Goal: Find specific page/section: Find specific page/section

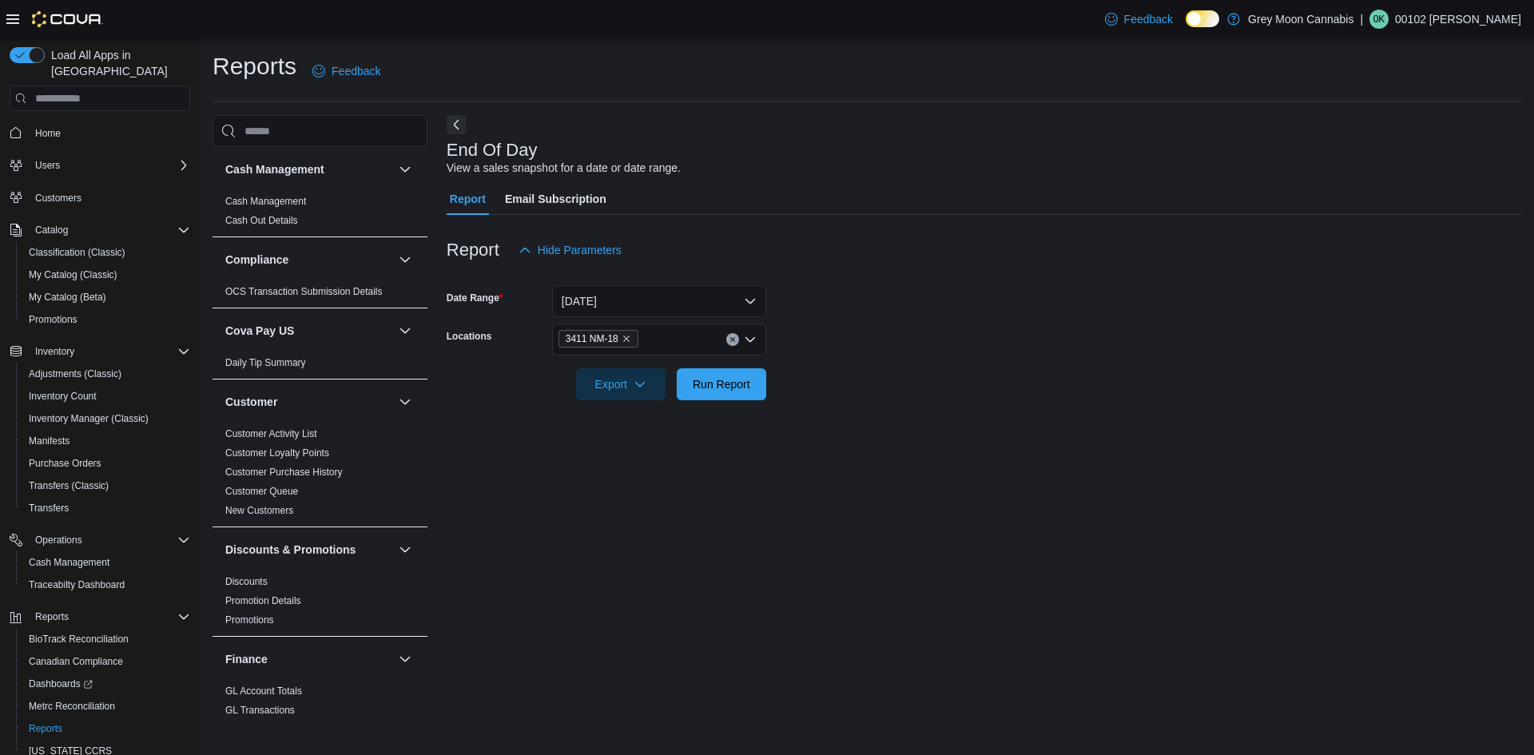
scroll to position [1116, 0]
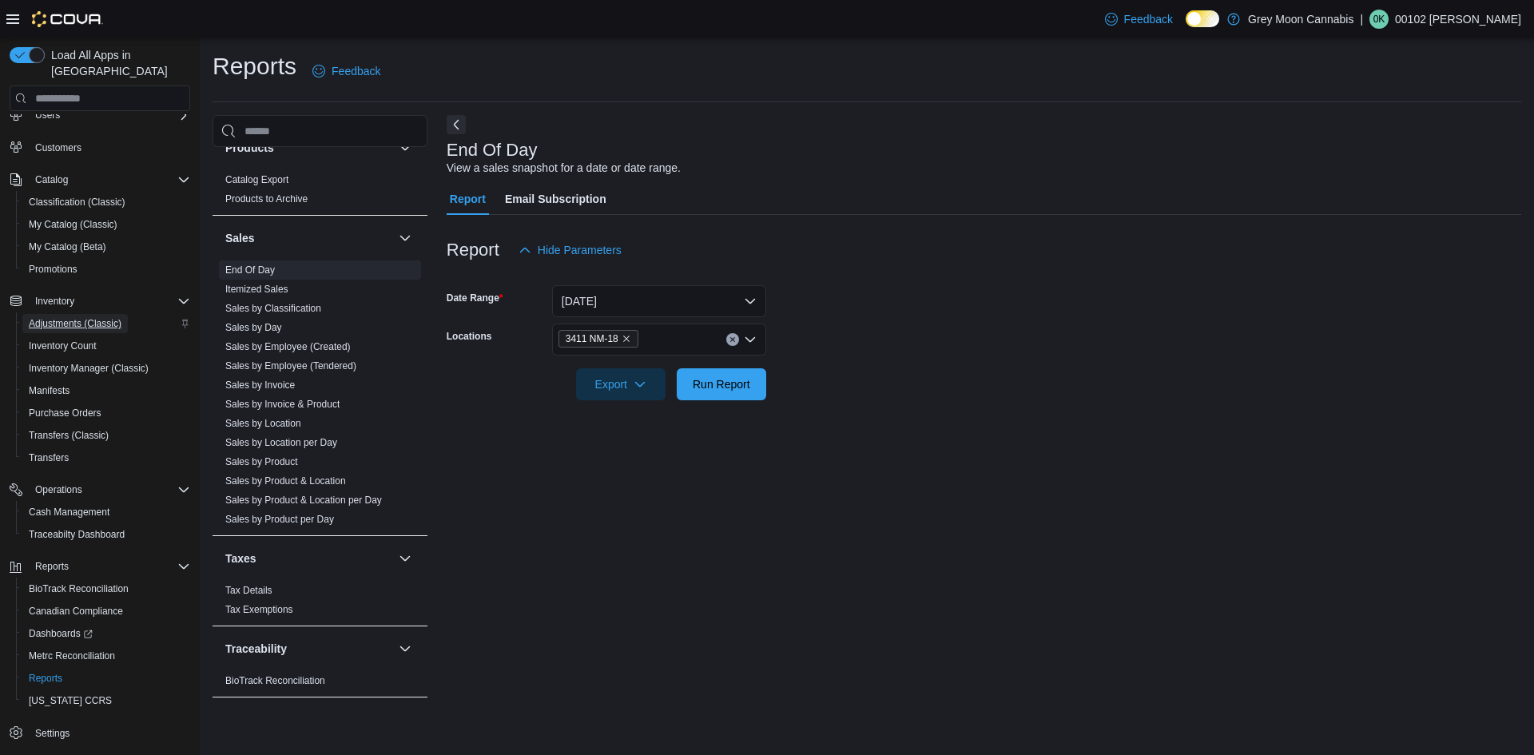
click at [46, 314] on span "Adjustments (Classic)" at bounding box center [75, 323] width 93 height 19
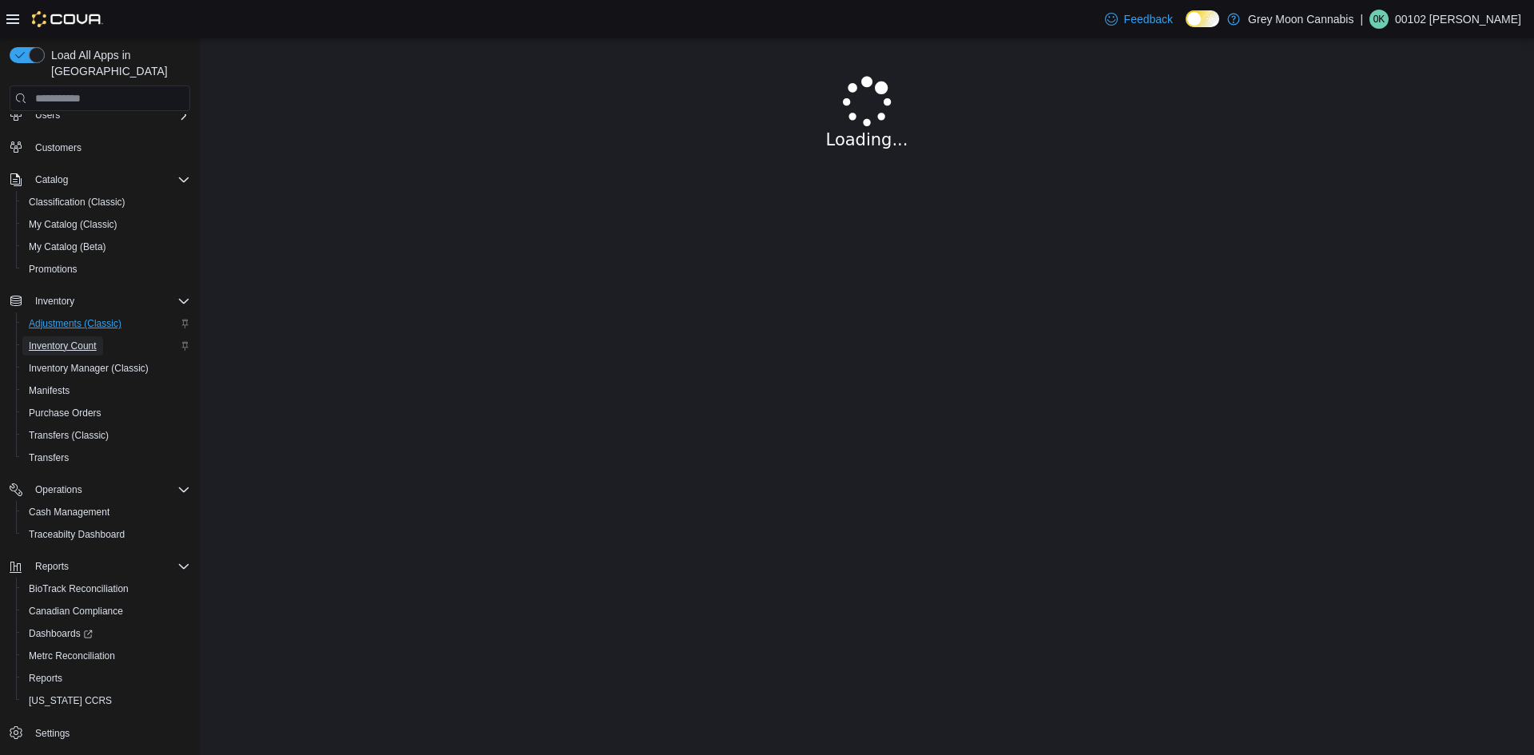
click at [80, 340] on span "Inventory Count" at bounding box center [63, 346] width 68 height 13
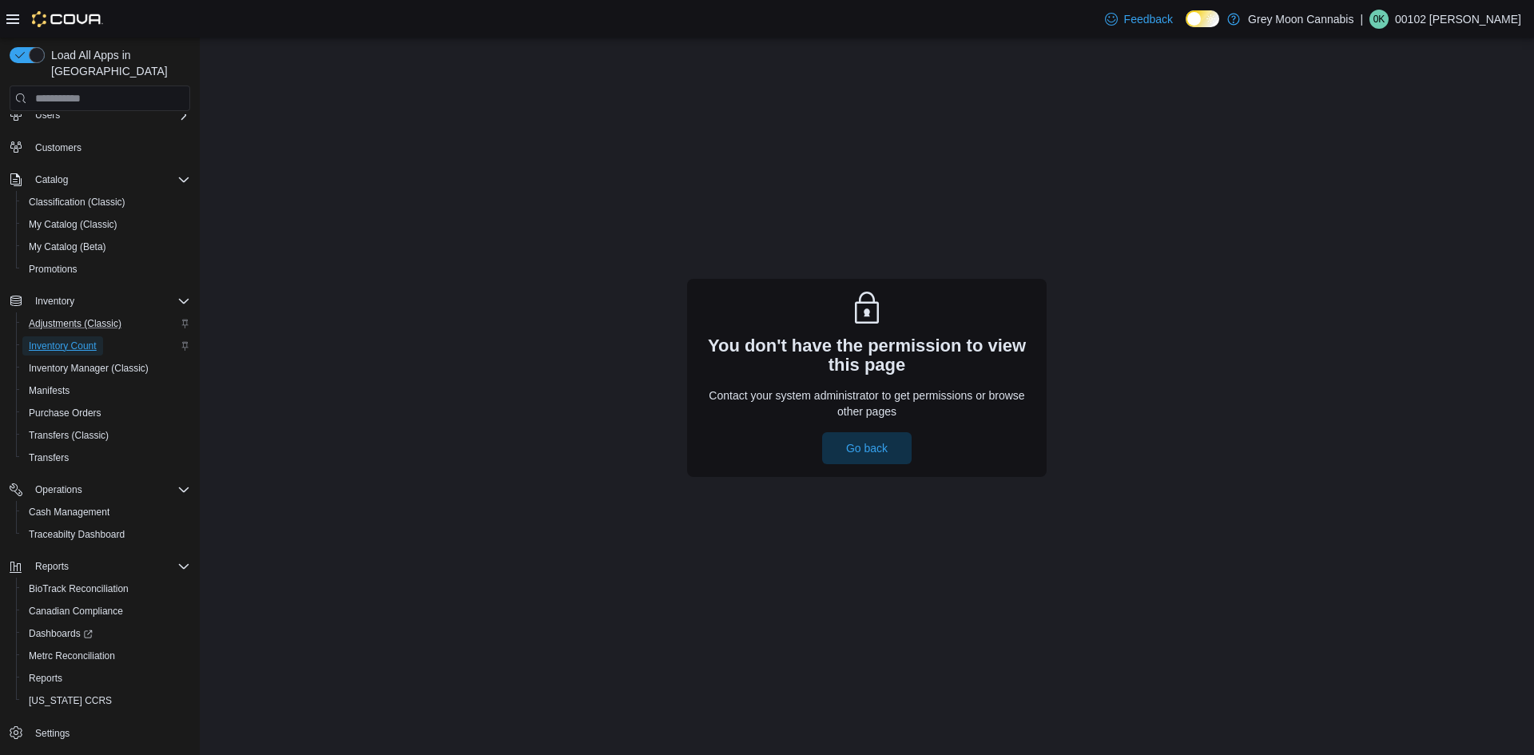
click at [55, 340] on span "Inventory Count" at bounding box center [63, 346] width 68 height 13
click at [846, 452] on span "Go back" at bounding box center [867, 447] width 42 height 16
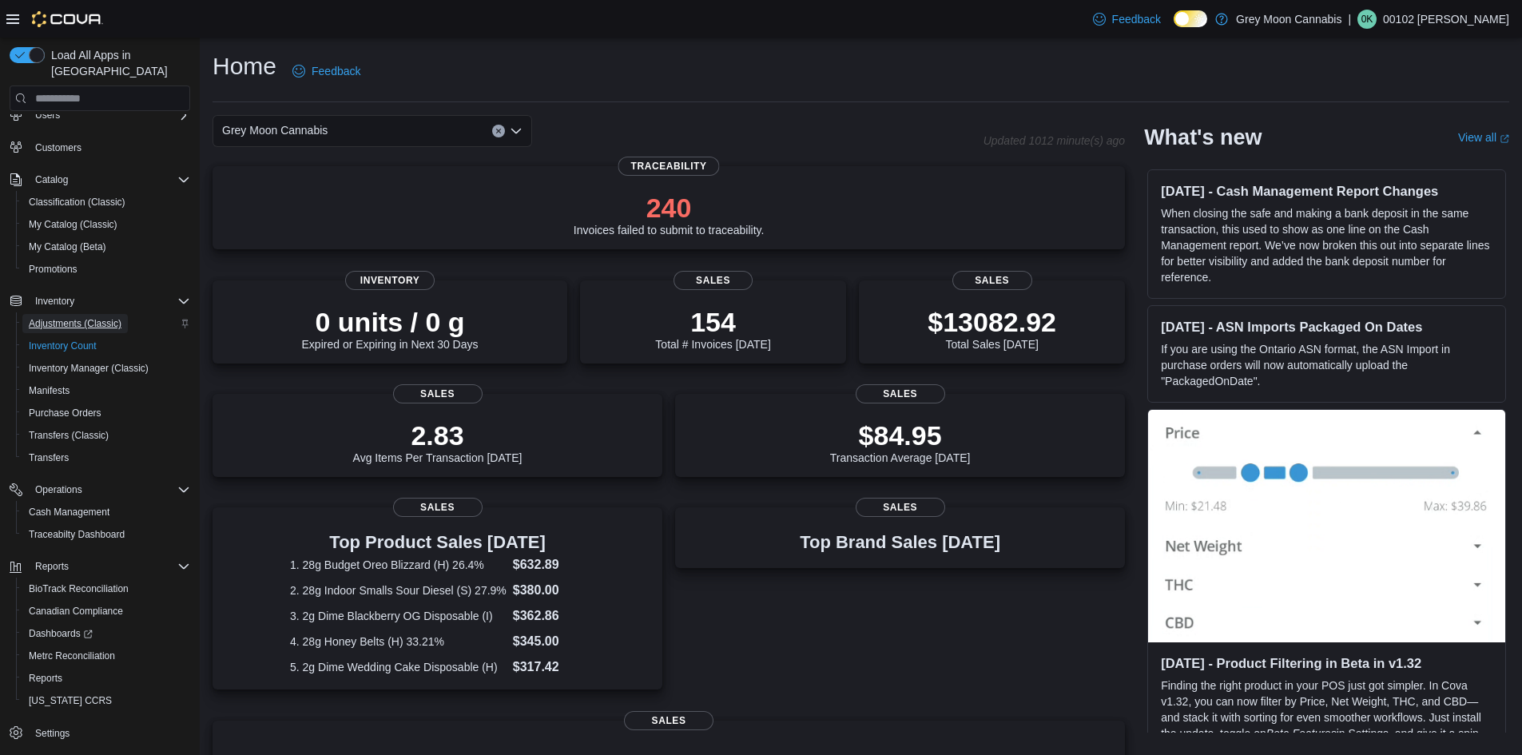
click at [76, 317] on span "Adjustments (Classic)" at bounding box center [75, 323] width 93 height 13
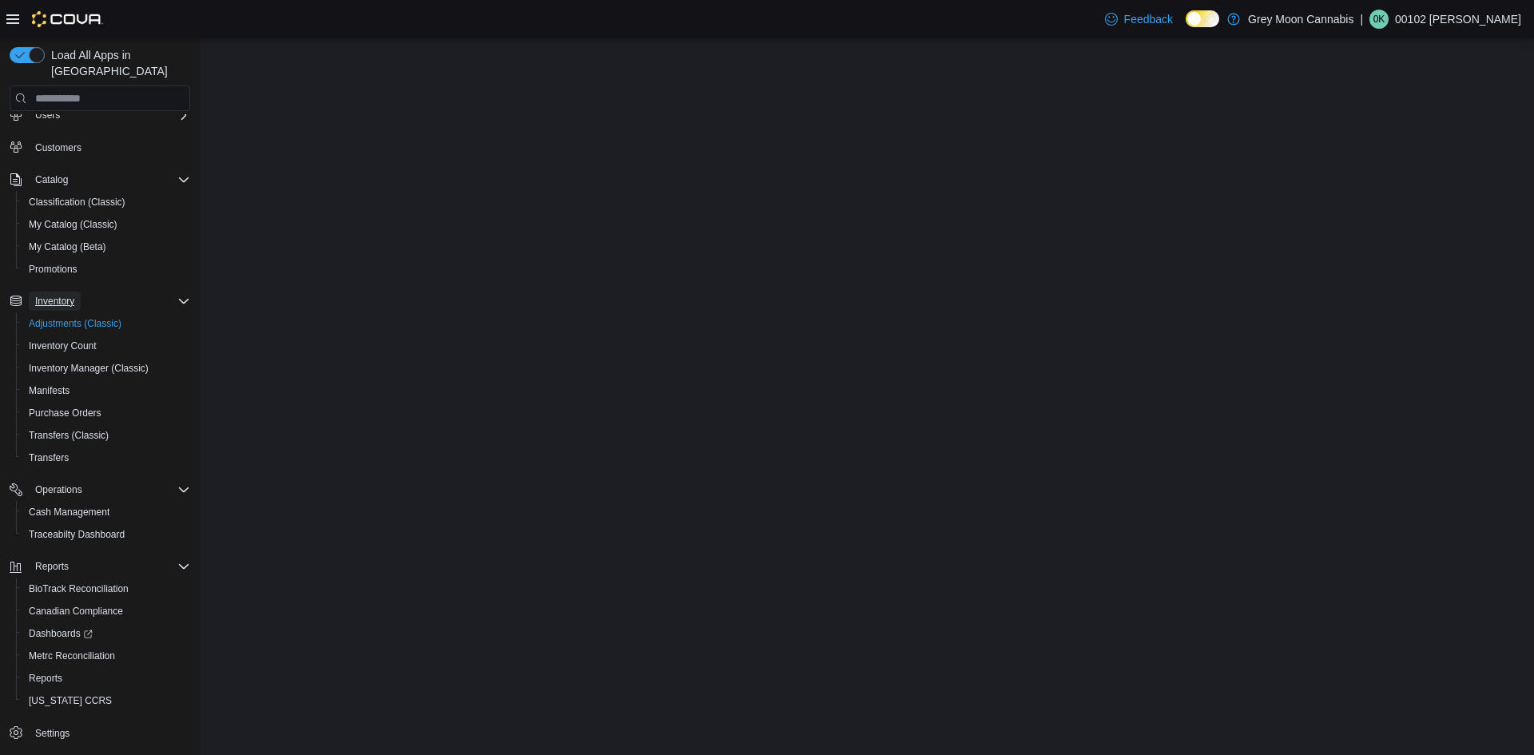
click at [56, 295] on span "Inventory" at bounding box center [54, 301] width 39 height 13
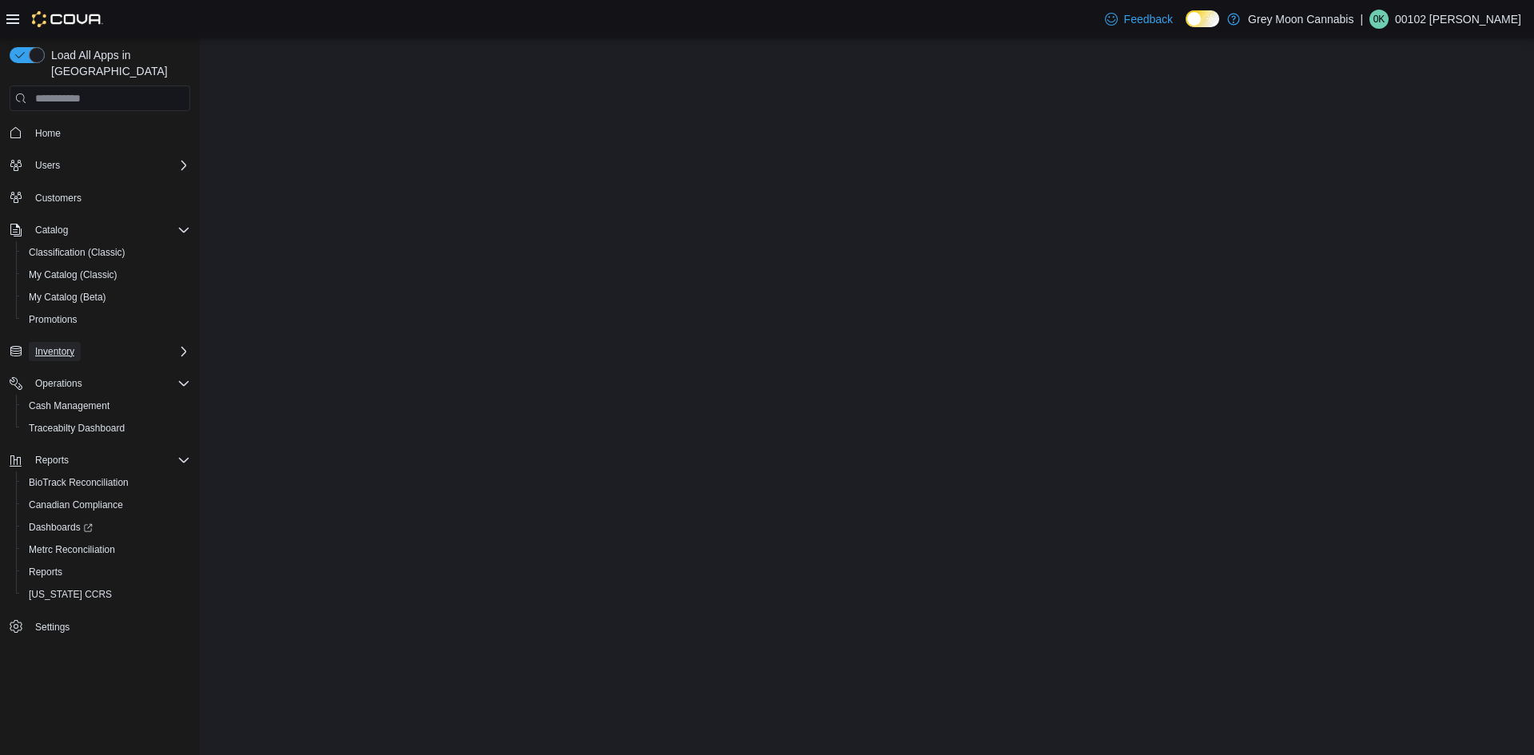
click at [63, 345] on span "Inventory" at bounding box center [54, 351] width 39 height 13
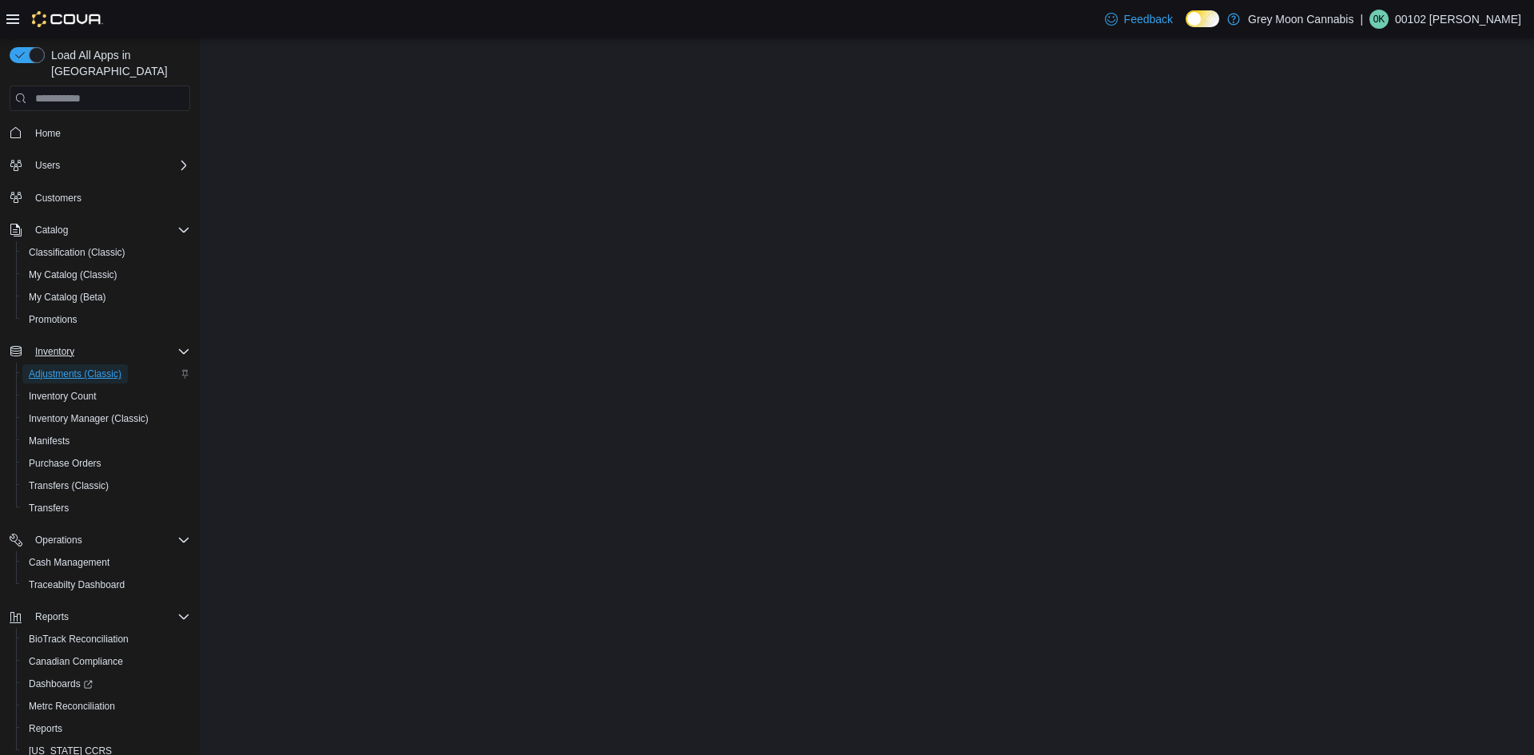
click at [76, 368] on span "Adjustments (Classic)" at bounding box center [75, 374] width 93 height 13
